Goal: Find specific page/section: Find specific page/section

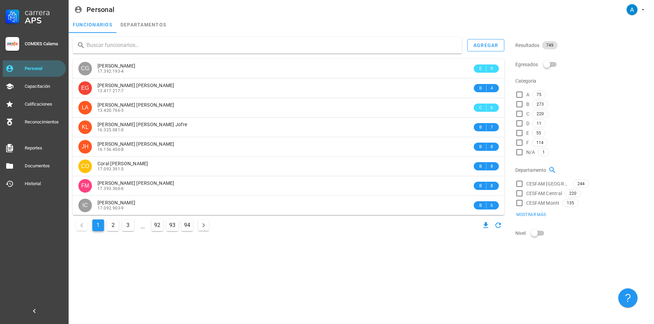
click at [52, 68] on div "Personal" at bounding box center [44, 68] width 38 height 5
click at [118, 50] on input "text" at bounding box center [271, 45] width 370 height 11
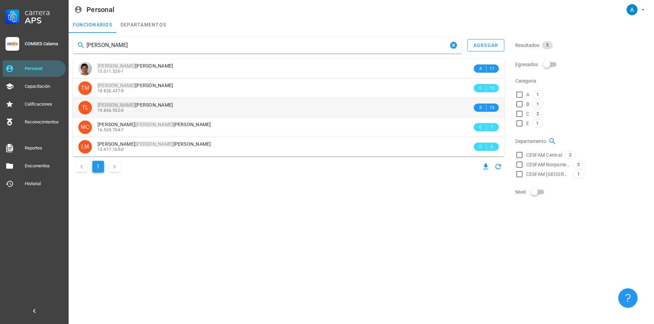
type input "[PERSON_NAME]"
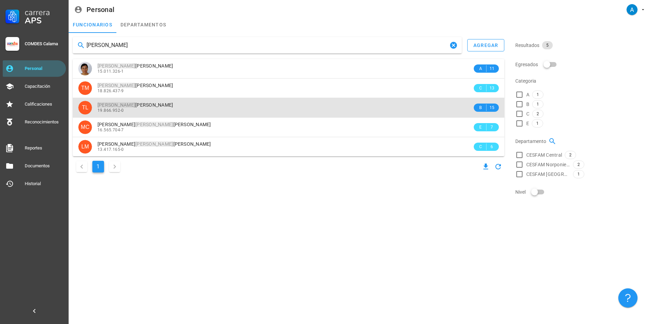
click at [126, 107] on span "[PERSON_NAME] [PERSON_NAME]" at bounding box center [135, 104] width 76 height 5
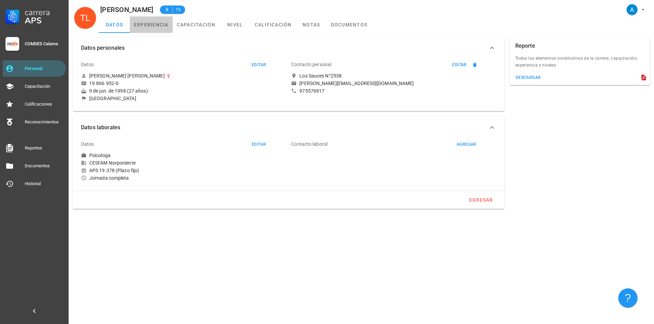
click at [146, 26] on link "experiencia" at bounding box center [151, 24] width 43 height 16
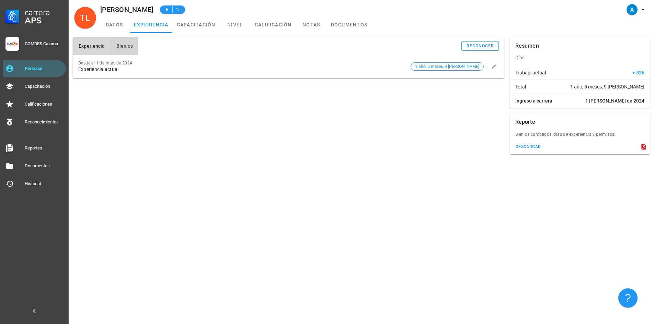
click at [121, 45] on span "Bienios" at bounding box center [124, 45] width 17 height 5
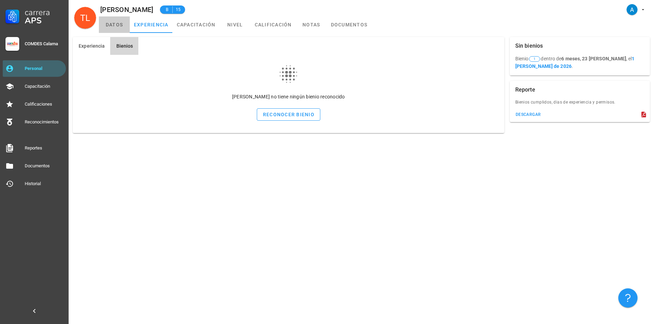
click at [113, 27] on link "datos" at bounding box center [114, 24] width 31 height 16
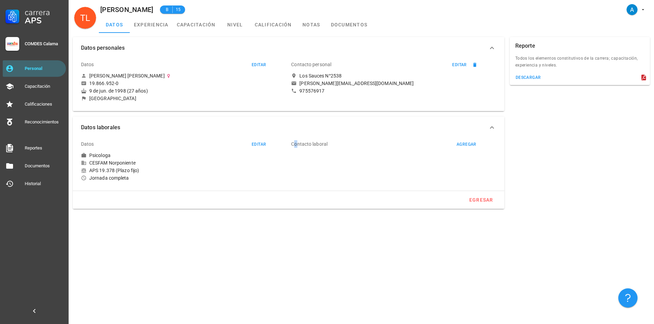
click at [294, 184] on div "Contacto laboral agregar" at bounding box center [393, 159] width 210 height 52
click at [35, 72] on div "Personal" at bounding box center [44, 68] width 38 height 11
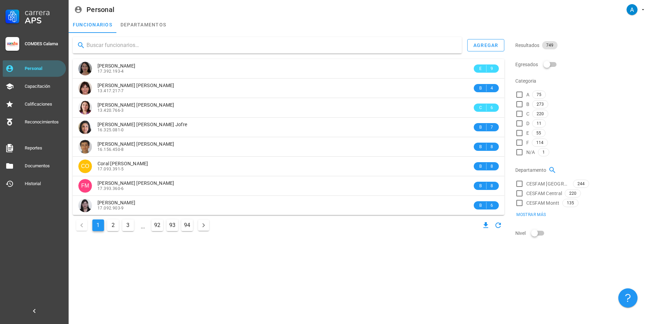
click at [109, 50] on input "text" at bounding box center [271, 45] width 370 height 11
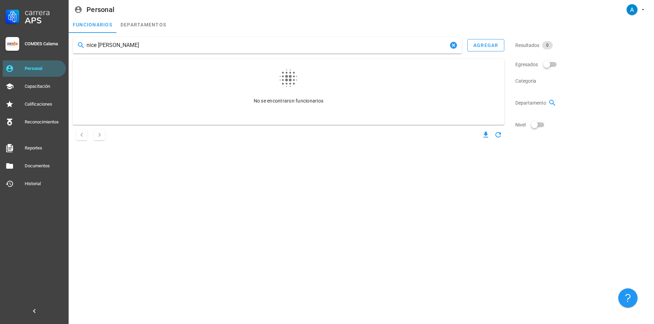
drag, startPoint x: 97, startPoint y: 46, endPoint x: 86, endPoint y: 46, distance: 11.3
click at [86, 46] on div "nice [PERSON_NAME]" at bounding box center [267, 45] width 389 height 16
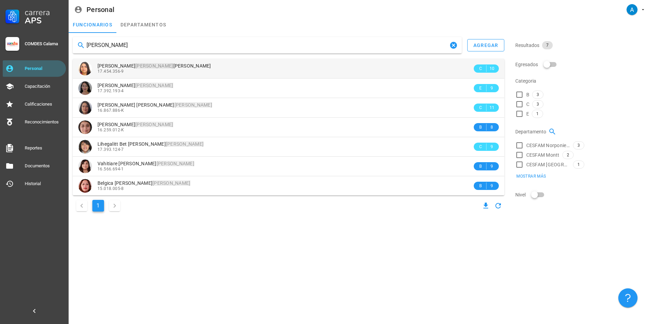
type input "[PERSON_NAME]"
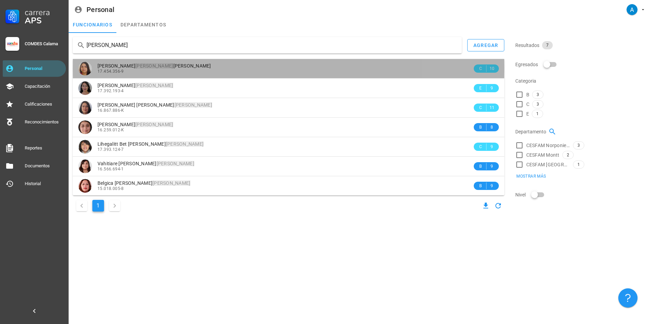
click at [150, 67] on span "[PERSON_NAME] [PERSON_NAME]" at bounding box center [154, 65] width 114 height 5
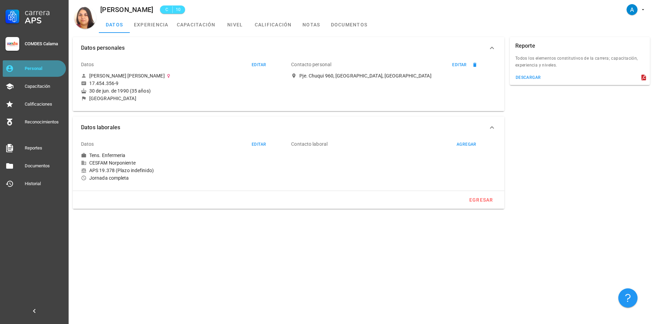
click at [49, 66] on div "Personal" at bounding box center [44, 68] width 38 height 5
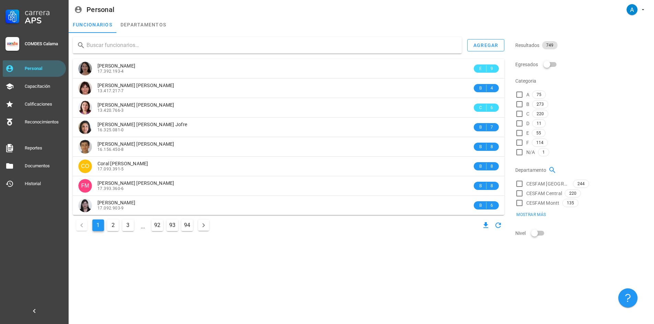
click at [134, 46] on input "text" at bounding box center [271, 45] width 370 height 11
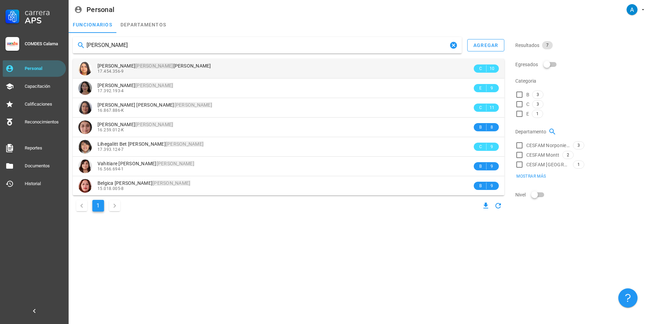
type input "[PERSON_NAME]"
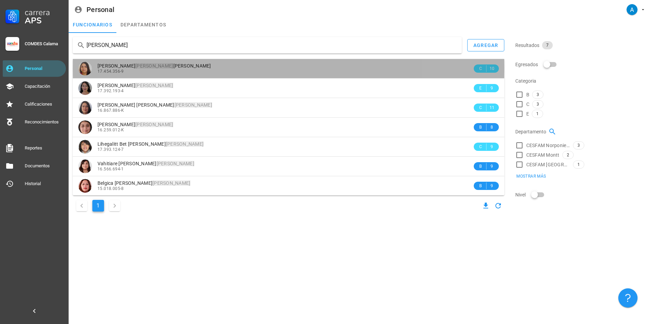
click at [148, 69] on div "17.454.356-9" at bounding box center [284, 71] width 375 height 5
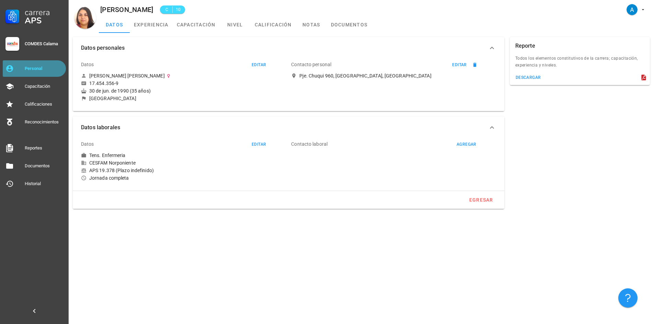
click at [60, 69] on div "Personal" at bounding box center [44, 68] width 38 height 5
